Goal: Task Accomplishment & Management: Complete application form

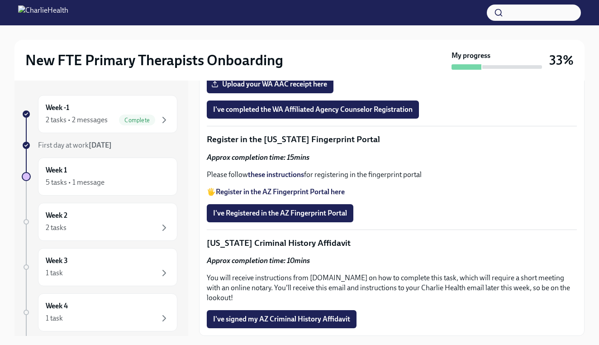
scroll to position [974, 0]
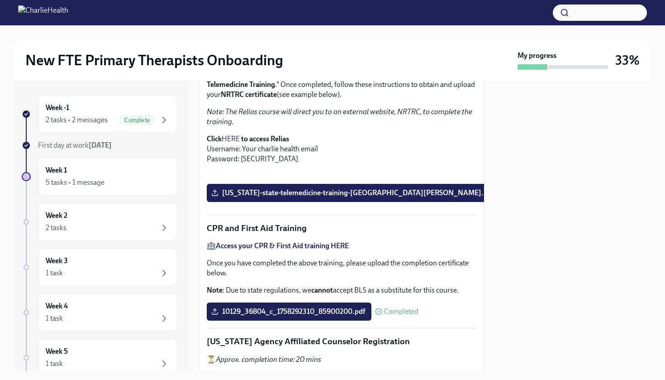
scroll to position [232, 0]
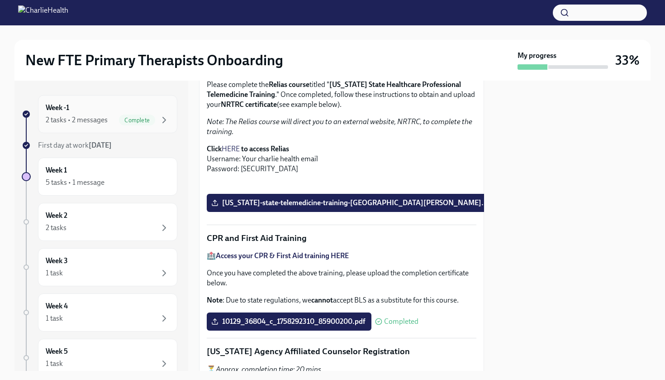
click at [96, 127] on div "Week -1 2 tasks • 2 messages Complete" at bounding box center [107, 114] width 139 height 38
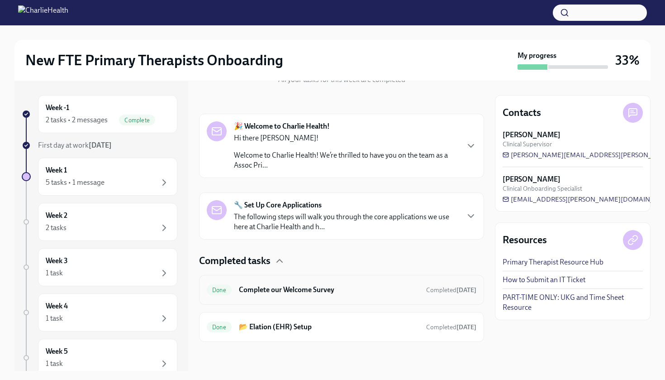
scroll to position [116, 0]
click at [284, 292] on h6 "Complete our Welcome Survey" at bounding box center [329, 290] width 180 height 10
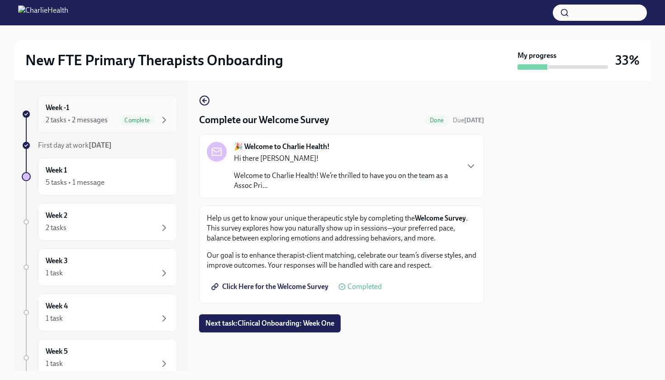
click at [92, 119] on div "2 tasks • 2 messages" at bounding box center [77, 120] width 62 height 10
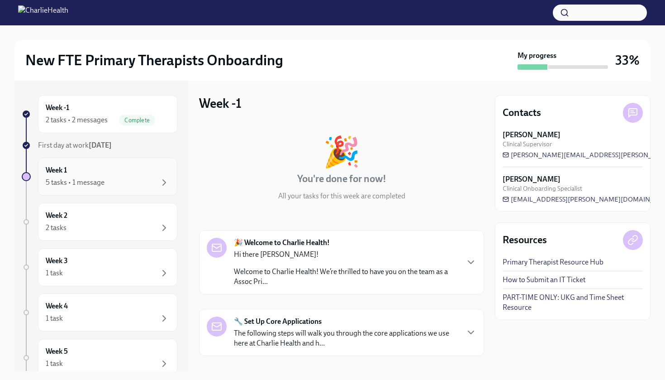
click at [116, 166] on div "Week 1 5 tasks • 1 message" at bounding box center [108, 176] width 124 height 23
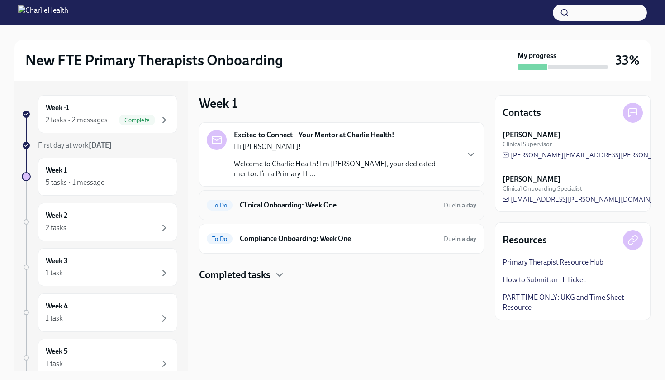
click at [272, 209] on h6 "Clinical Onboarding: Week One" at bounding box center [338, 205] width 197 height 10
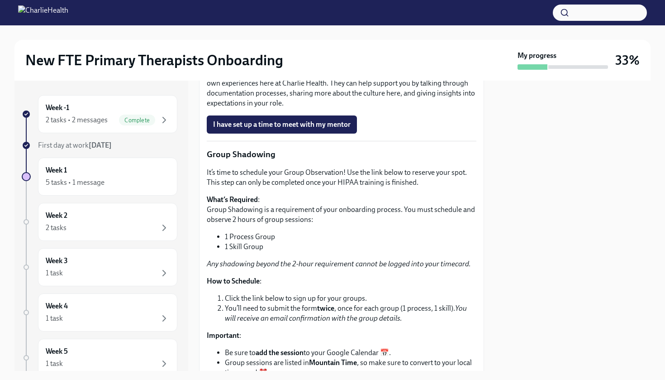
scroll to position [1091, 0]
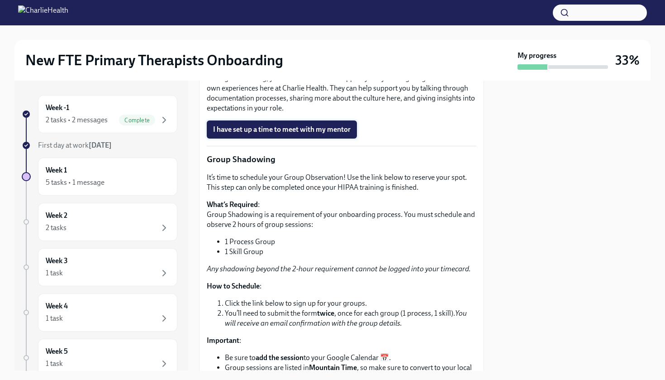
click at [291, 134] on span "I have set up a time to meet with my mentor" at bounding box center [282, 129] width 138 height 9
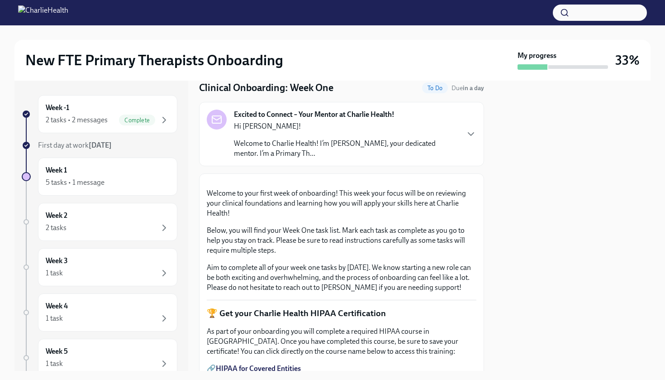
scroll to position [77, 0]
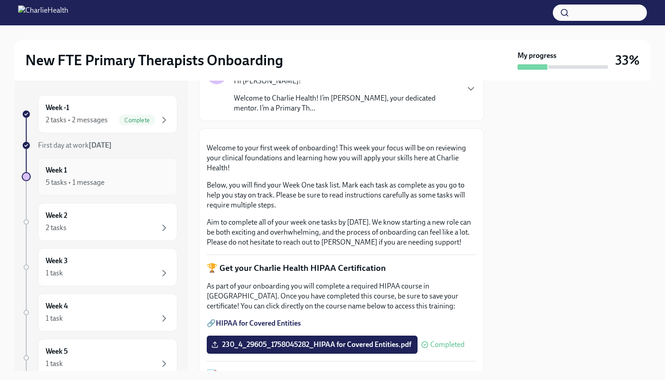
click at [106, 184] on div "5 tasks • 1 message" at bounding box center [108, 182] width 124 height 11
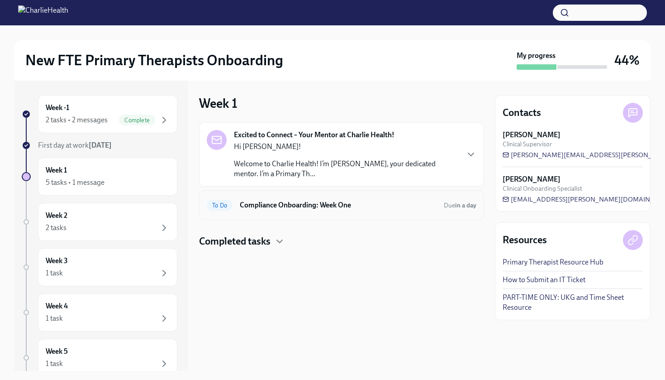
click at [262, 197] on div "To Do Compliance Onboarding: Week One Due in a day" at bounding box center [341, 205] width 285 height 30
click at [262, 209] on h6 "Compliance Onboarding: Week One" at bounding box center [338, 205] width 197 height 10
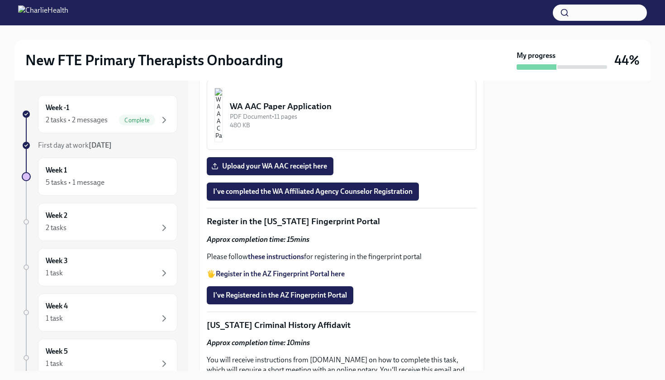
scroll to position [1030, 0]
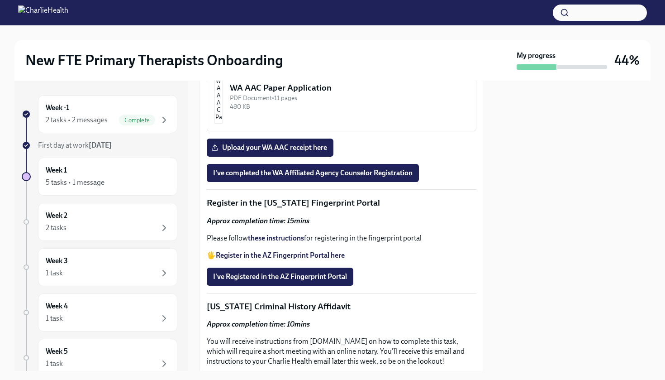
click at [318, 17] on div "WA AAC Registration Instructions" at bounding box center [349, 11] width 239 height 12
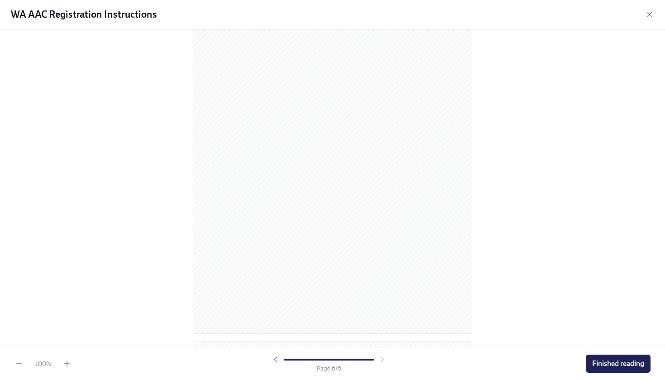
scroll to position [1118, 0]
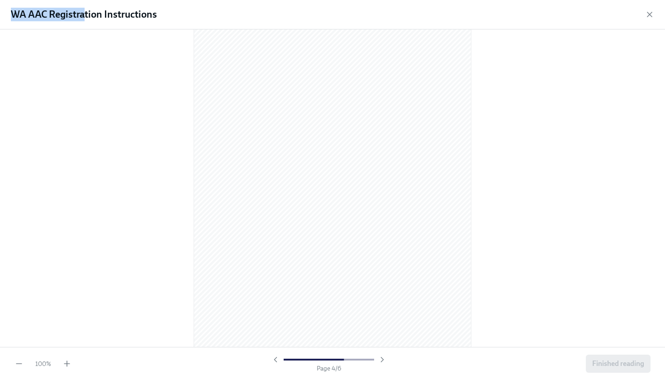
drag, startPoint x: 10, startPoint y: 16, endPoint x: 86, endPoint y: 15, distance: 75.5
click at [86, 15] on div "WA AAC Registration Instructions" at bounding box center [332, 14] width 665 height 29
drag, startPoint x: 102, startPoint y: 17, endPoint x: 10, endPoint y: 15, distance: 91.9
click at [10, 15] on div "WA AAC Registration Instructions" at bounding box center [332, 14] width 665 height 29
copy h1 "WA AAC Registration"
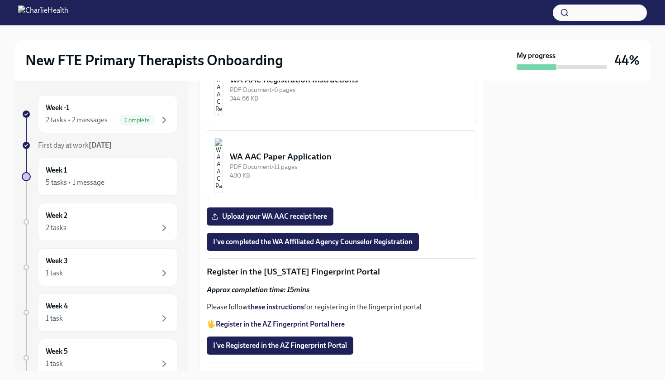
scroll to position [963, 0]
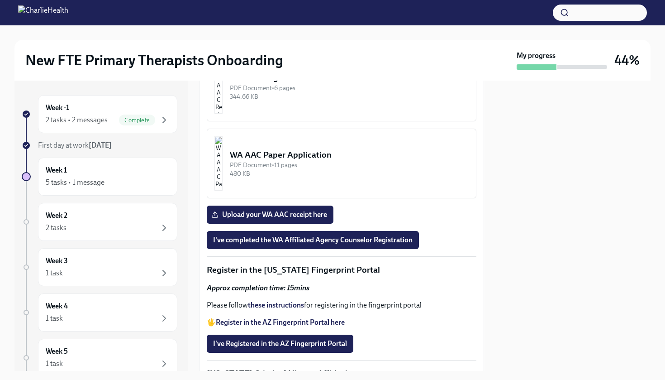
click at [344, 92] on div "PDF Document • 6 pages" at bounding box center [349, 88] width 239 height 9
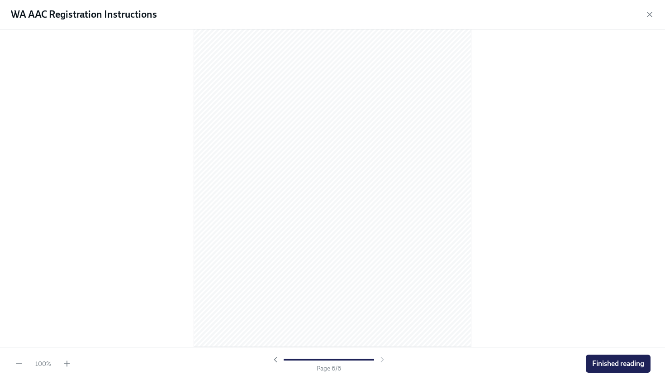
scroll to position [1881, 0]
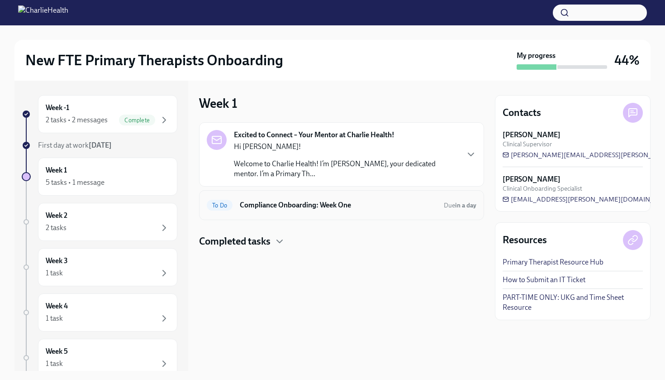
click at [310, 200] on h6 "Compliance Onboarding: Week One" at bounding box center [338, 205] width 197 height 10
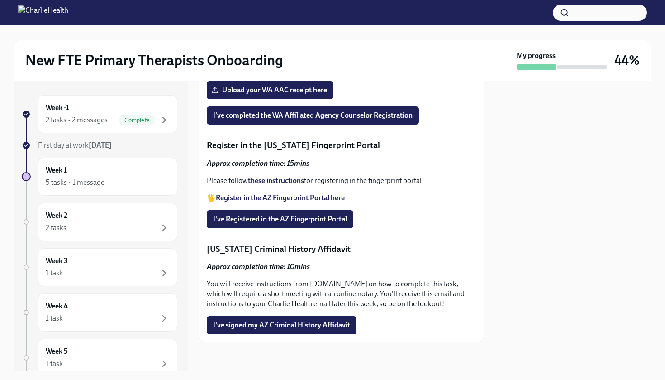
scroll to position [1092, 0]
click at [277, 95] on span "Upload your WA AAC receipt here" at bounding box center [270, 89] width 114 height 9
click at [0, 0] on input "Upload your WA AAC receipt here" at bounding box center [0, 0] width 0 height 0
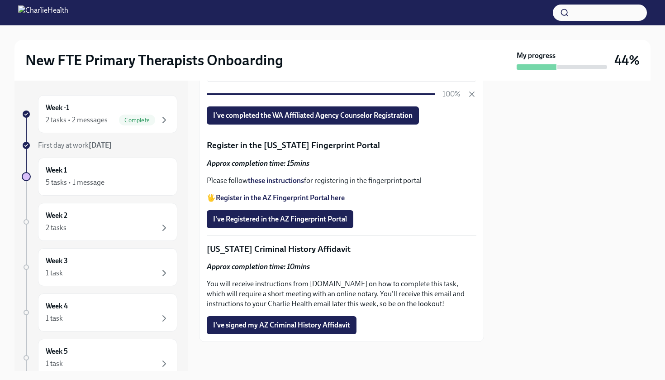
scroll to position [1120, 0]
click at [384, 120] on span "I've completed the WA Affiliated Agency Counselor Registration" at bounding box center [312, 115] width 199 height 9
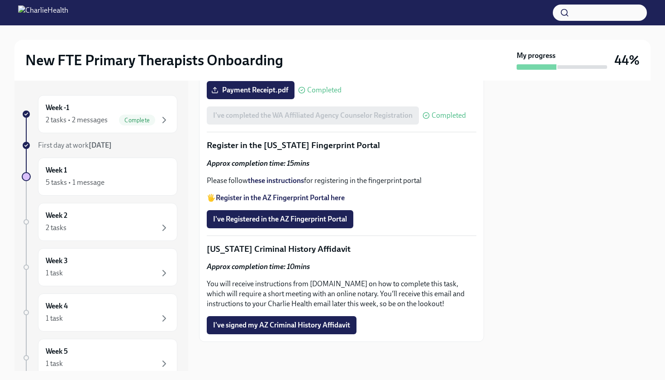
scroll to position [0, 0]
click at [291, 185] on strong "these instructions" at bounding box center [276, 180] width 56 height 9
click at [304, 223] on span "I've Registered in the AZ Fingerprint Portal" at bounding box center [280, 218] width 134 height 9
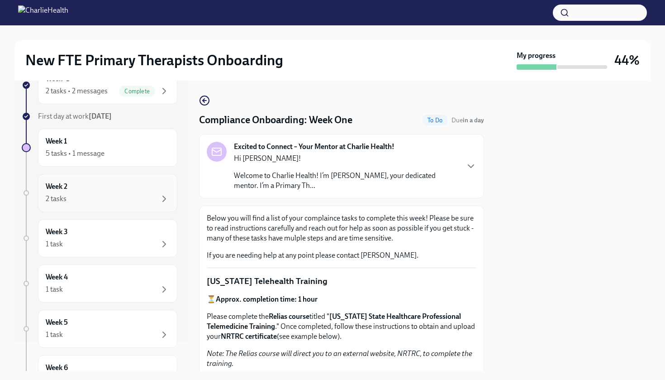
scroll to position [31, 0]
click at [155, 157] on div "5 tasks • 1 message" at bounding box center [108, 151] width 124 height 11
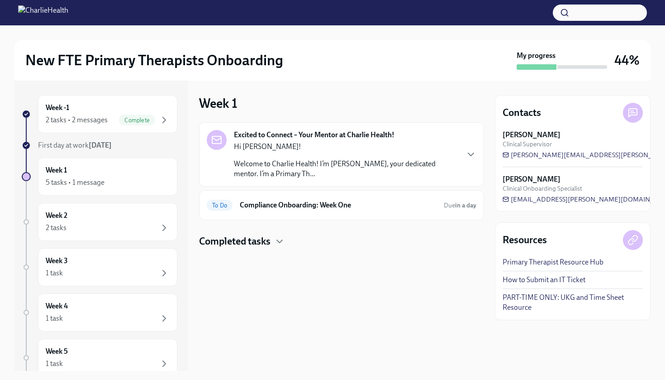
click at [245, 246] on h4 "Completed tasks" at bounding box center [234, 241] width 71 height 14
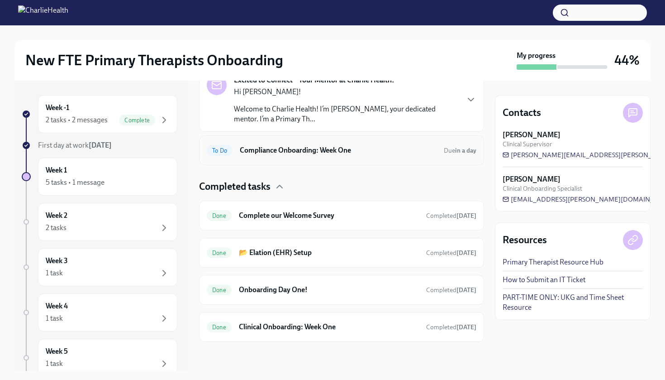
scroll to position [55, 0]
click at [106, 215] on div "Week 2 2 tasks" at bounding box center [108, 221] width 124 height 23
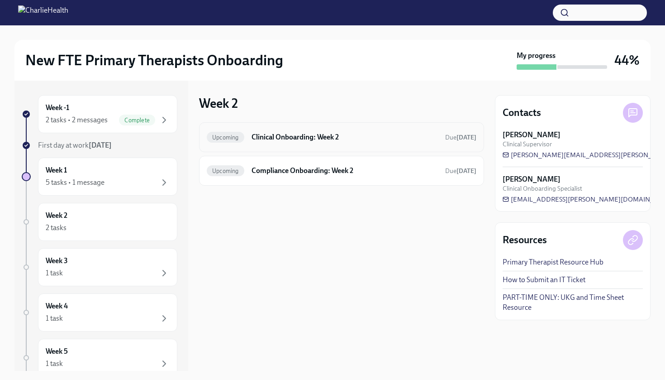
click at [276, 150] on div "Upcoming Clinical Onboarding: Week 2 Due [DATE]" at bounding box center [341, 137] width 285 height 30
click at [280, 139] on h6 "Clinical Onboarding: Week 2" at bounding box center [344, 137] width 186 height 10
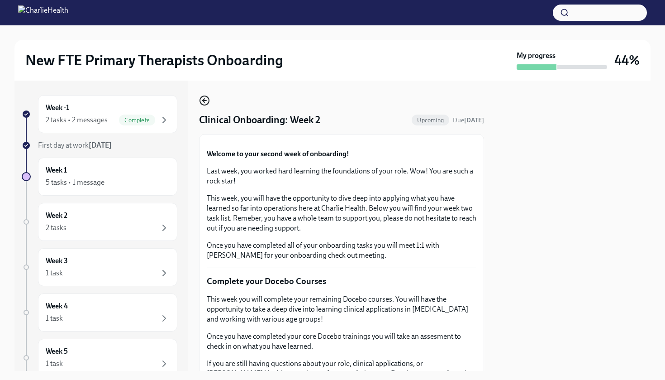
click at [205, 103] on icon "button" at bounding box center [204, 100] width 11 height 11
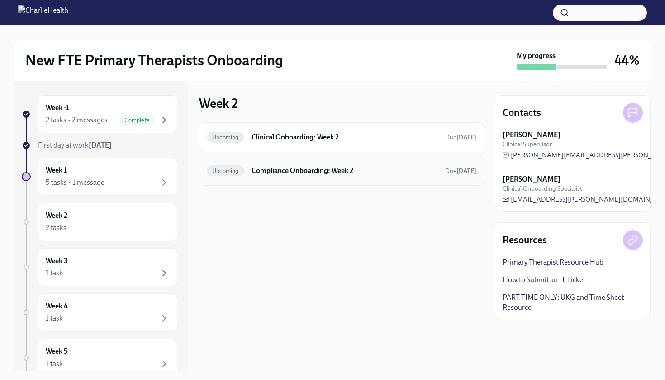
click at [246, 176] on div "Upcoming Compliance Onboarding: Week 2 Due [DATE]" at bounding box center [342, 170] width 270 height 14
